Goal: Find specific page/section: Find specific page/section

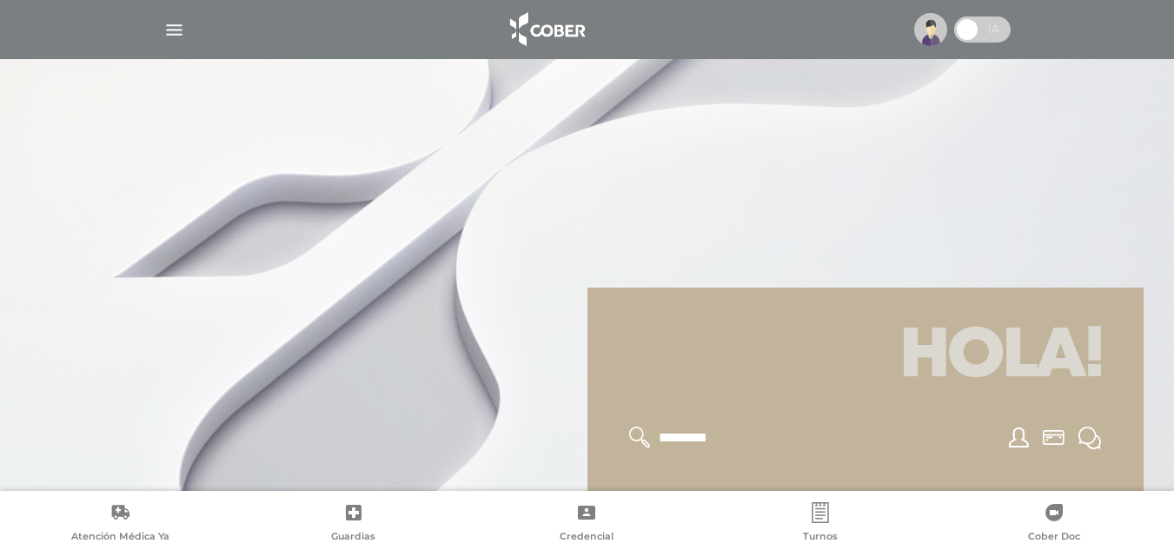
click at [186, 26] on div at bounding box center [586, 30] width 889 height 42
click at [181, 29] on img "button" at bounding box center [174, 30] width 22 height 22
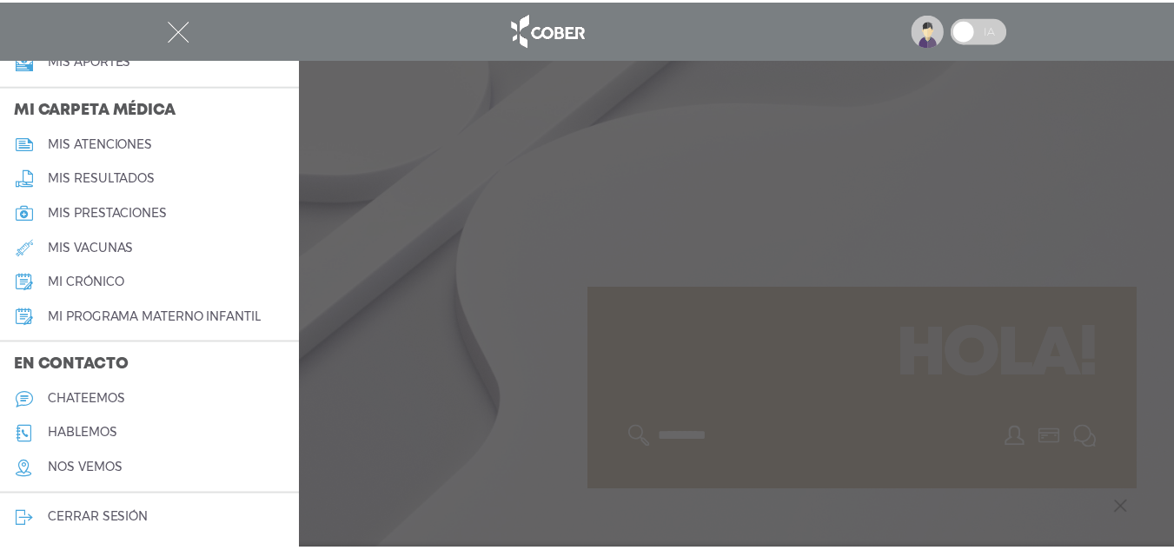
scroll to position [790, 0]
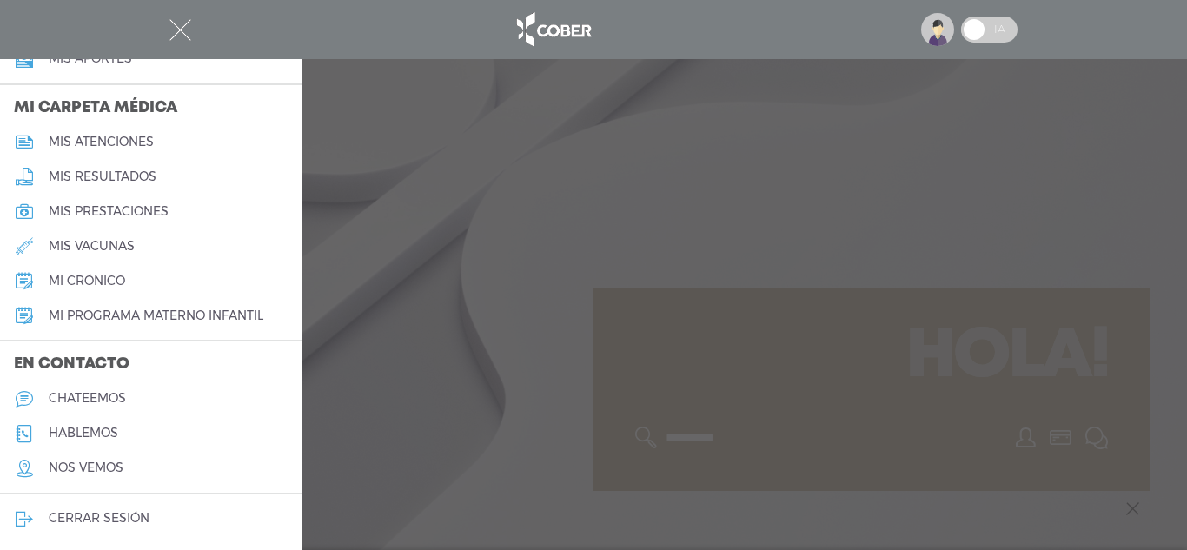
click at [91, 459] on link "nos vemos" at bounding box center [151, 468] width 302 height 35
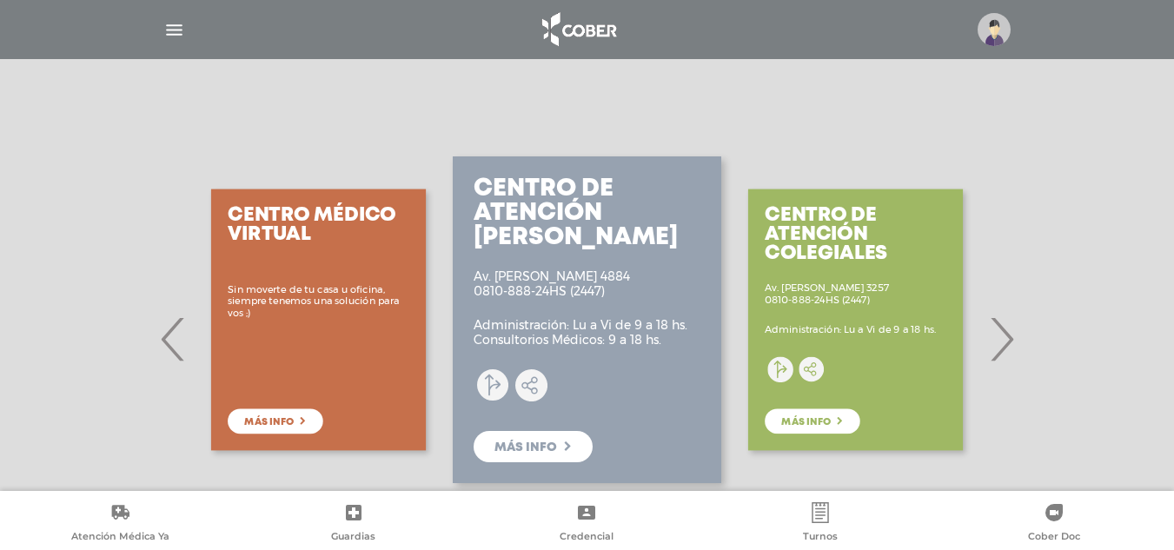
scroll to position [261, 0]
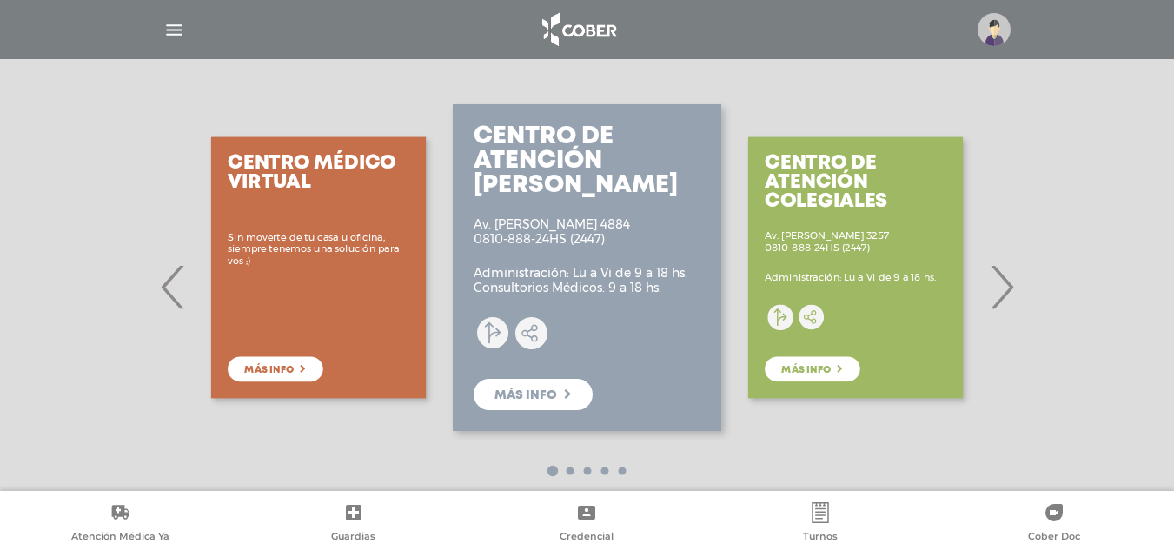
click at [998, 299] on span "›" at bounding box center [1001, 287] width 34 height 94
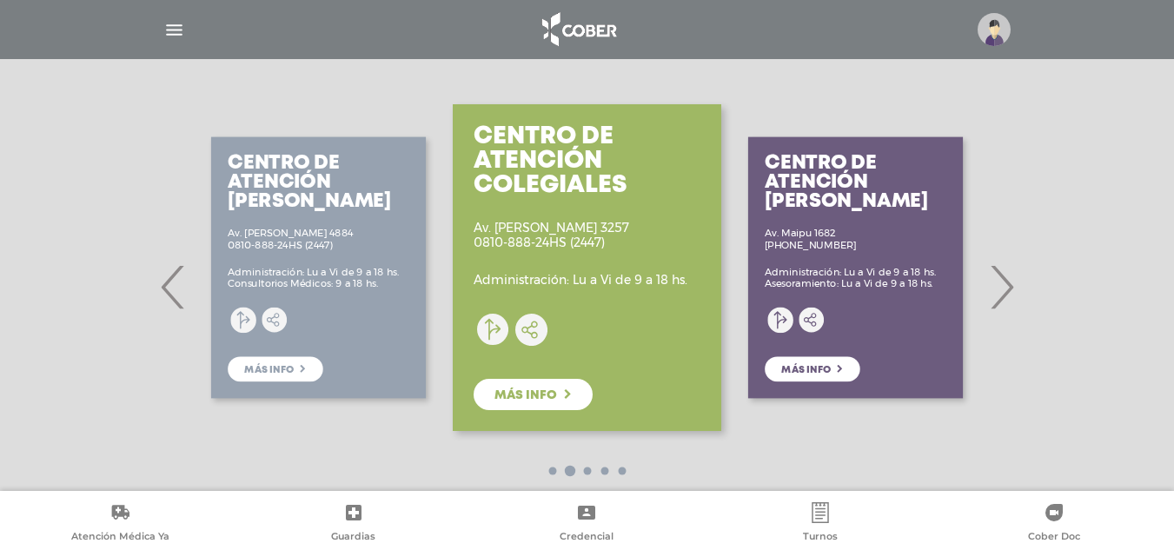
click at [998, 299] on span "›" at bounding box center [1001, 287] width 34 height 94
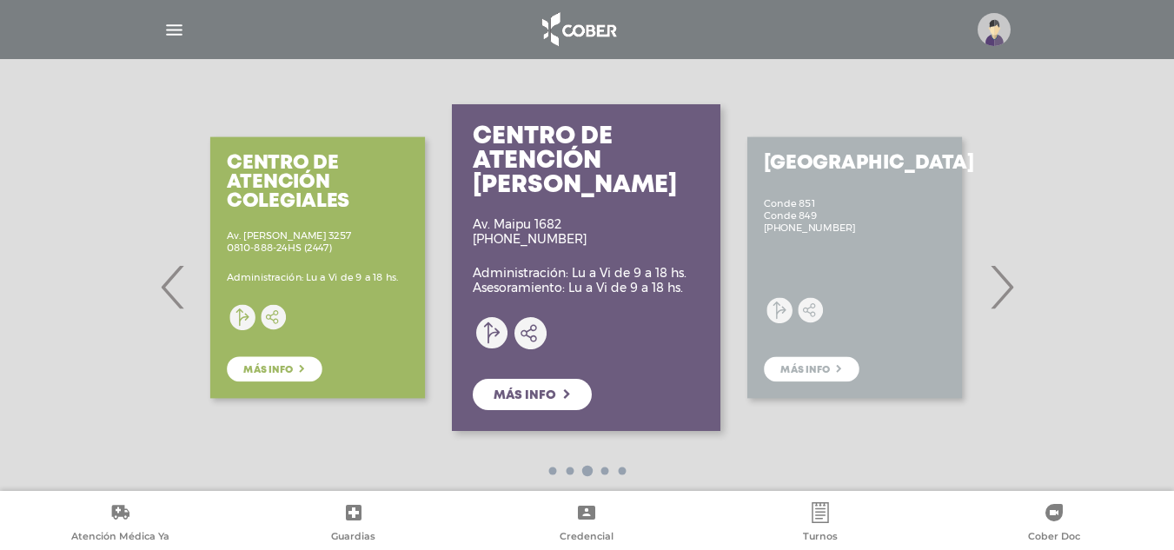
click at [998, 299] on span "›" at bounding box center [1001, 287] width 34 height 94
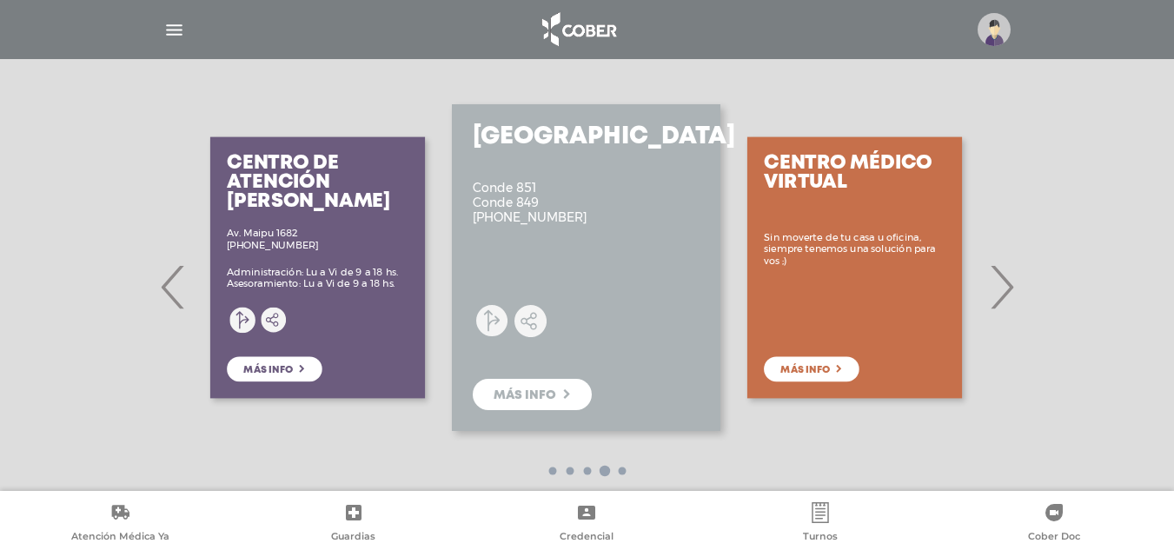
click at [998, 299] on span "›" at bounding box center [1001, 287] width 34 height 94
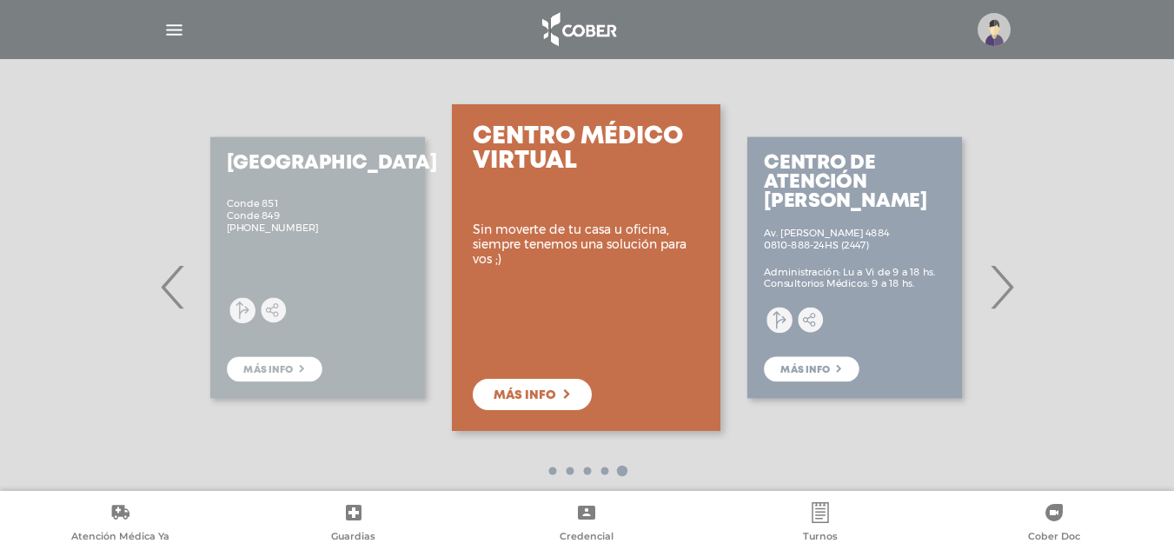
click at [998, 299] on span "›" at bounding box center [1001, 287] width 34 height 94
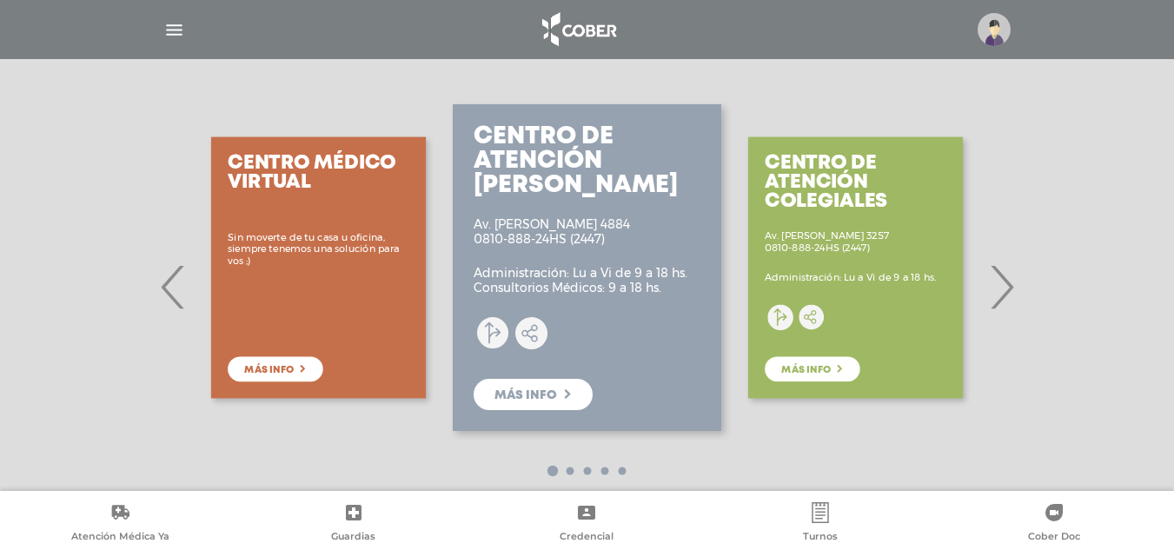
click at [984, 288] on div "Centro de Atención Colegiales Av. [PERSON_NAME] 3257 0810-888-24HS (2447) Admin…" at bounding box center [855, 267] width 268 height 347
click at [1007, 294] on span "›" at bounding box center [1001, 287] width 34 height 94
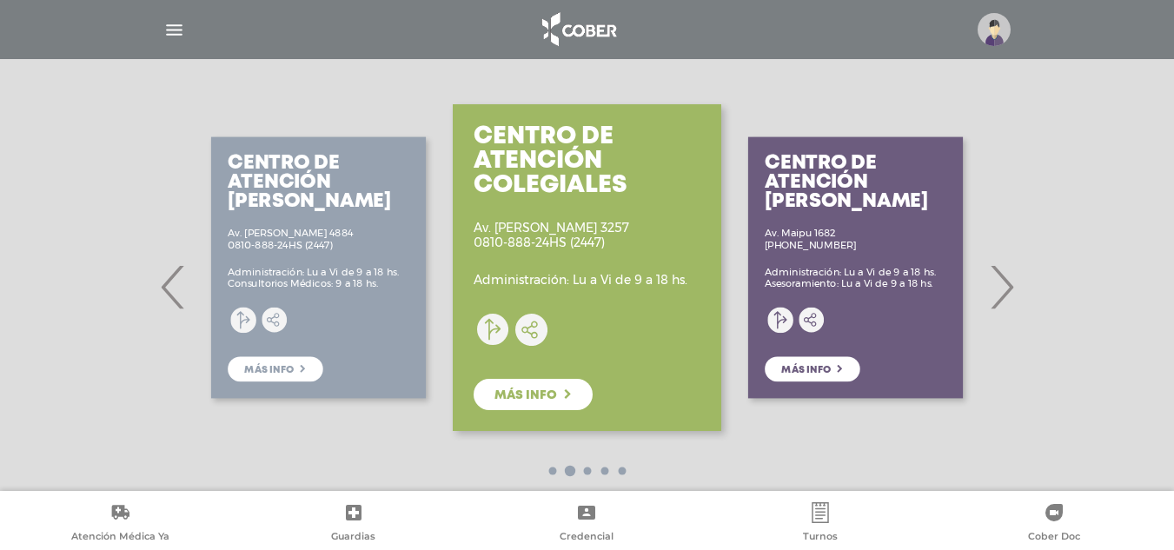
click at [605, 29] on img at bounding box center [577, 30] width 91 height 42
